Goal: Information Seeking & Learning: Learn about a topic

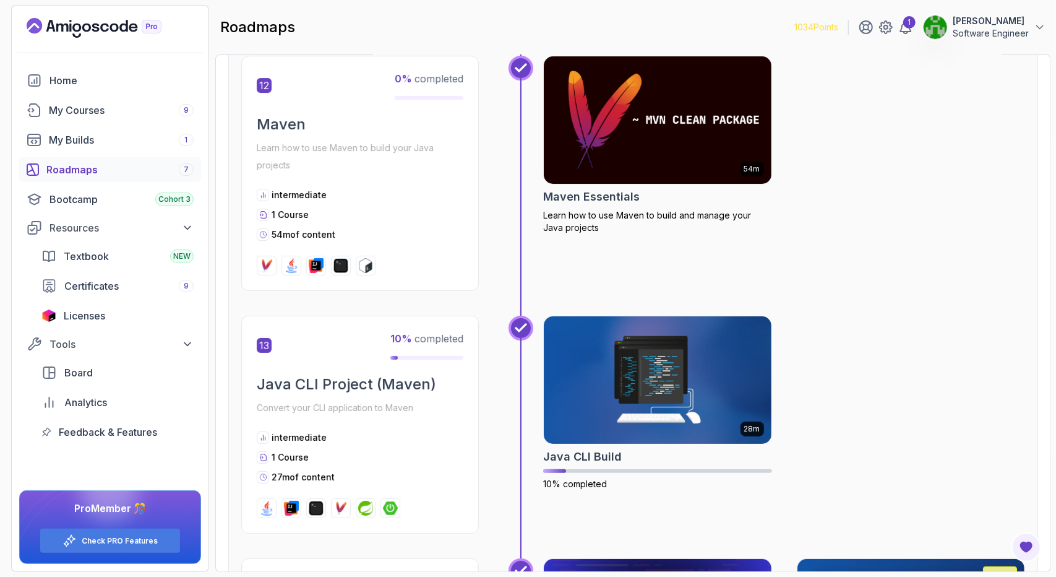
scroll to position [3464, 0]
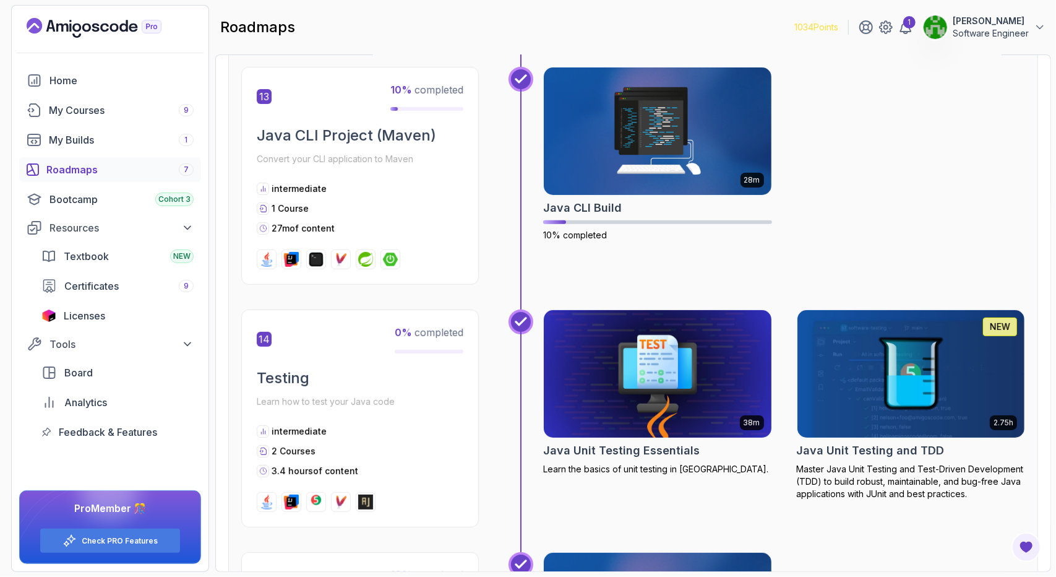
click at [603, 442] on h2 "Java Unit Testing Essentials" at bounding box center [621, 450] width 157 height 17
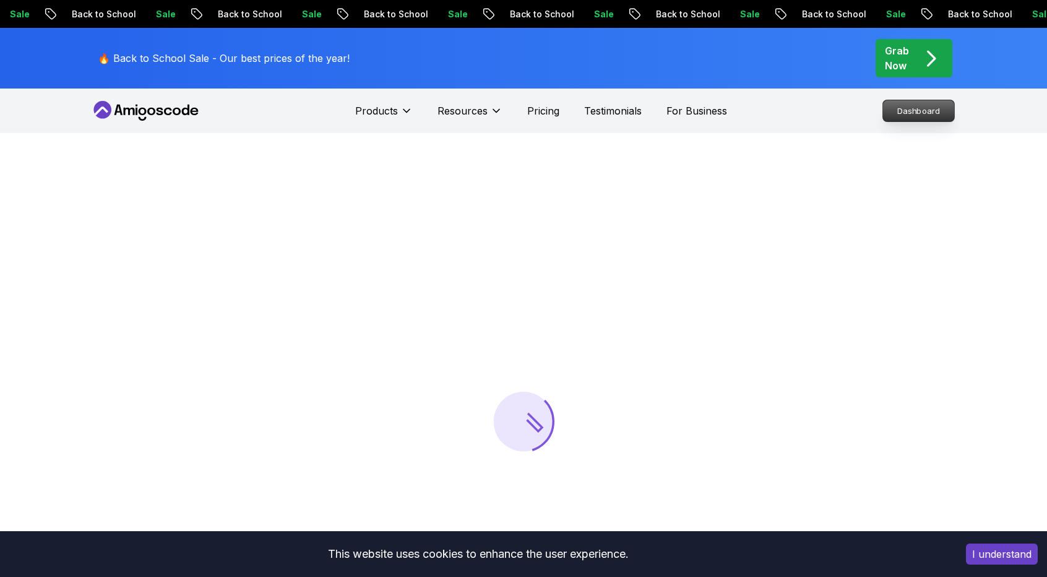
click at [911, 113] on p "Dashboard" at bounding box center [918, 110] width 71 height 21
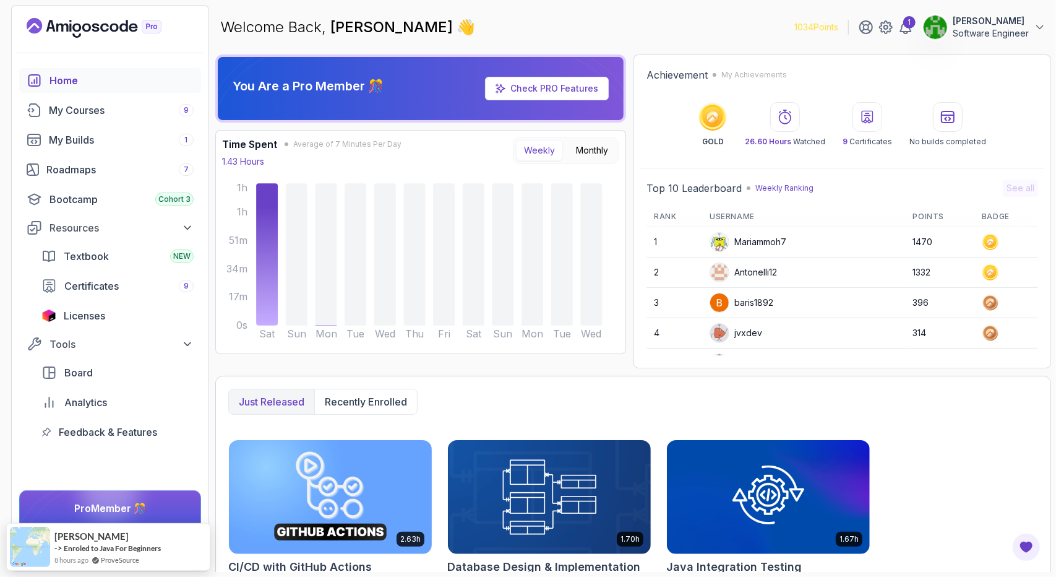
drag, startPoint x: 577, startPoint y: 19, endPoint x: 587, endPoint y: 24, distance: 11.6
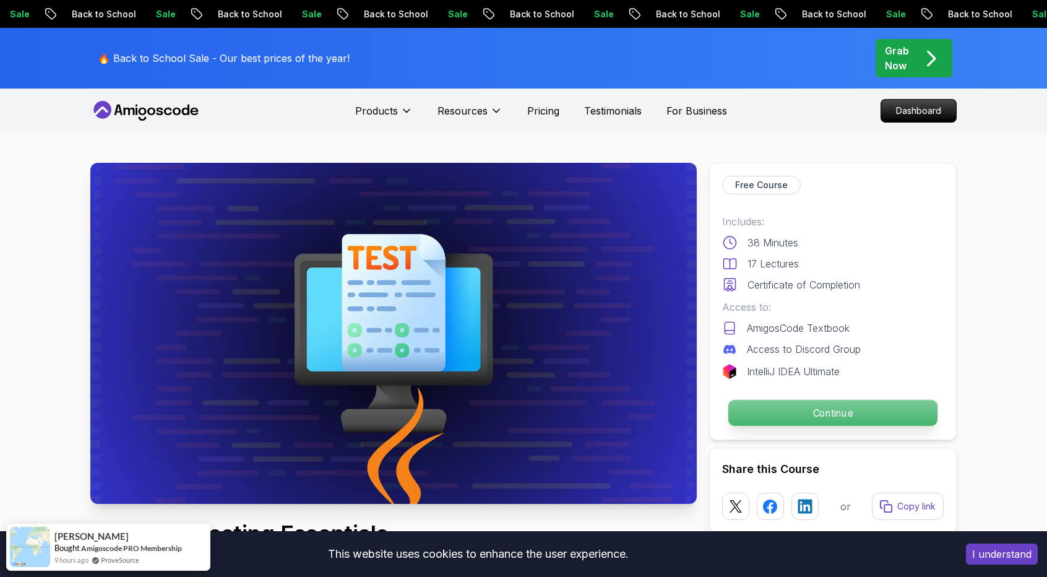
click at [796, 409] on p "Continue" at bounding box center [832, 413] width 209 height 26
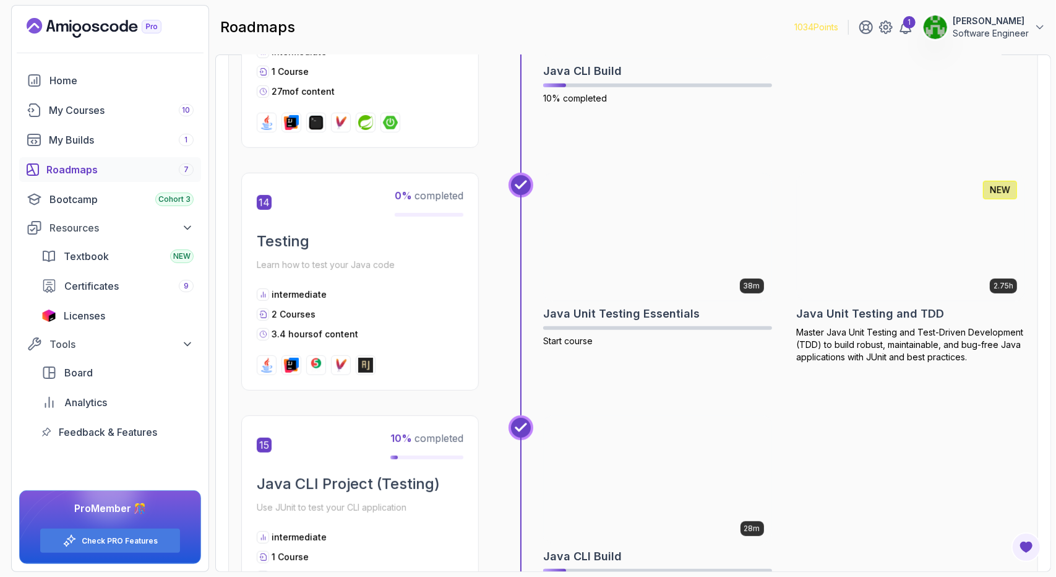
scroll to position [3650, 0]
